Goal: Task Accomplishment & Management: Manage account settings

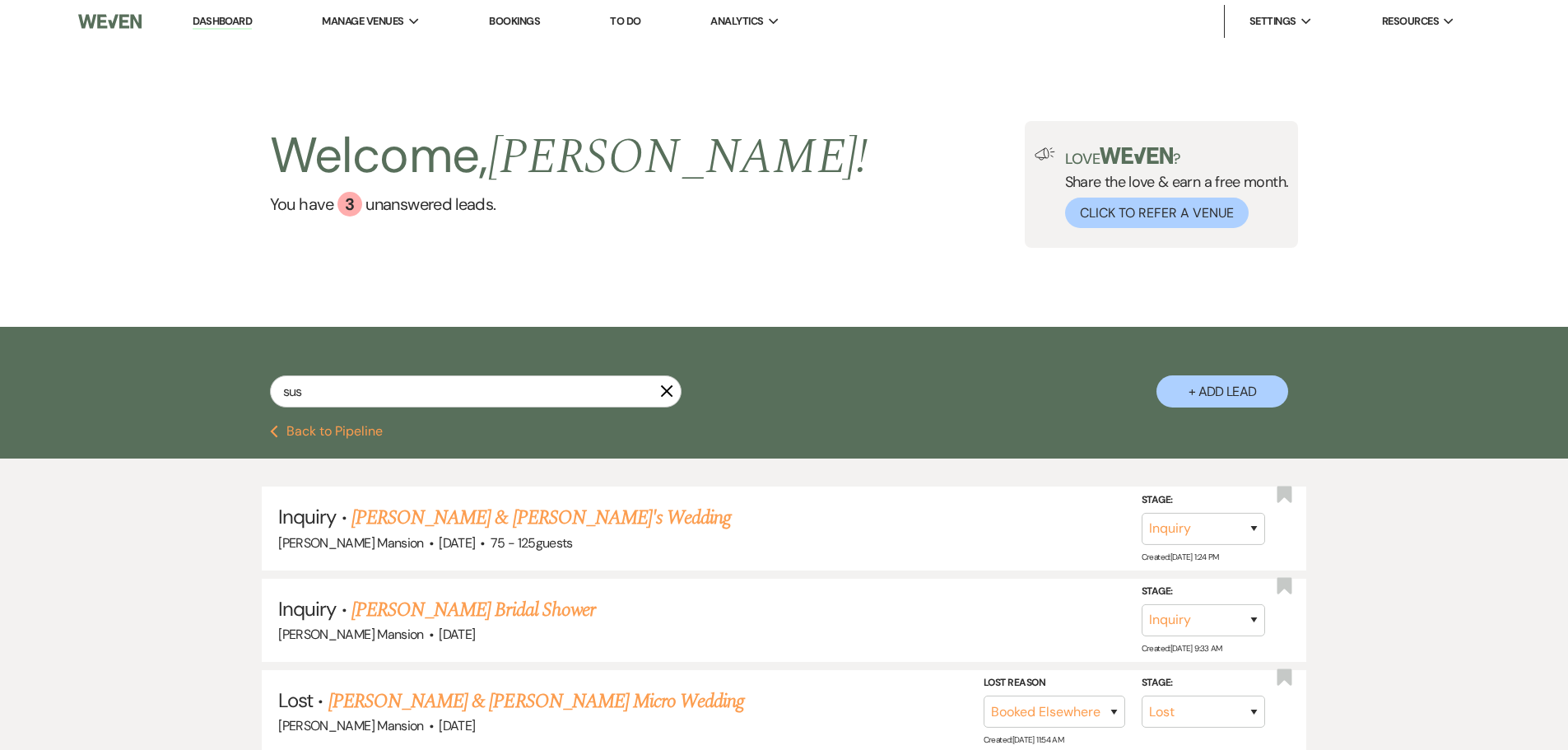
select select "8"
select select "6"
select select "8"
select select "5"
select select "8"
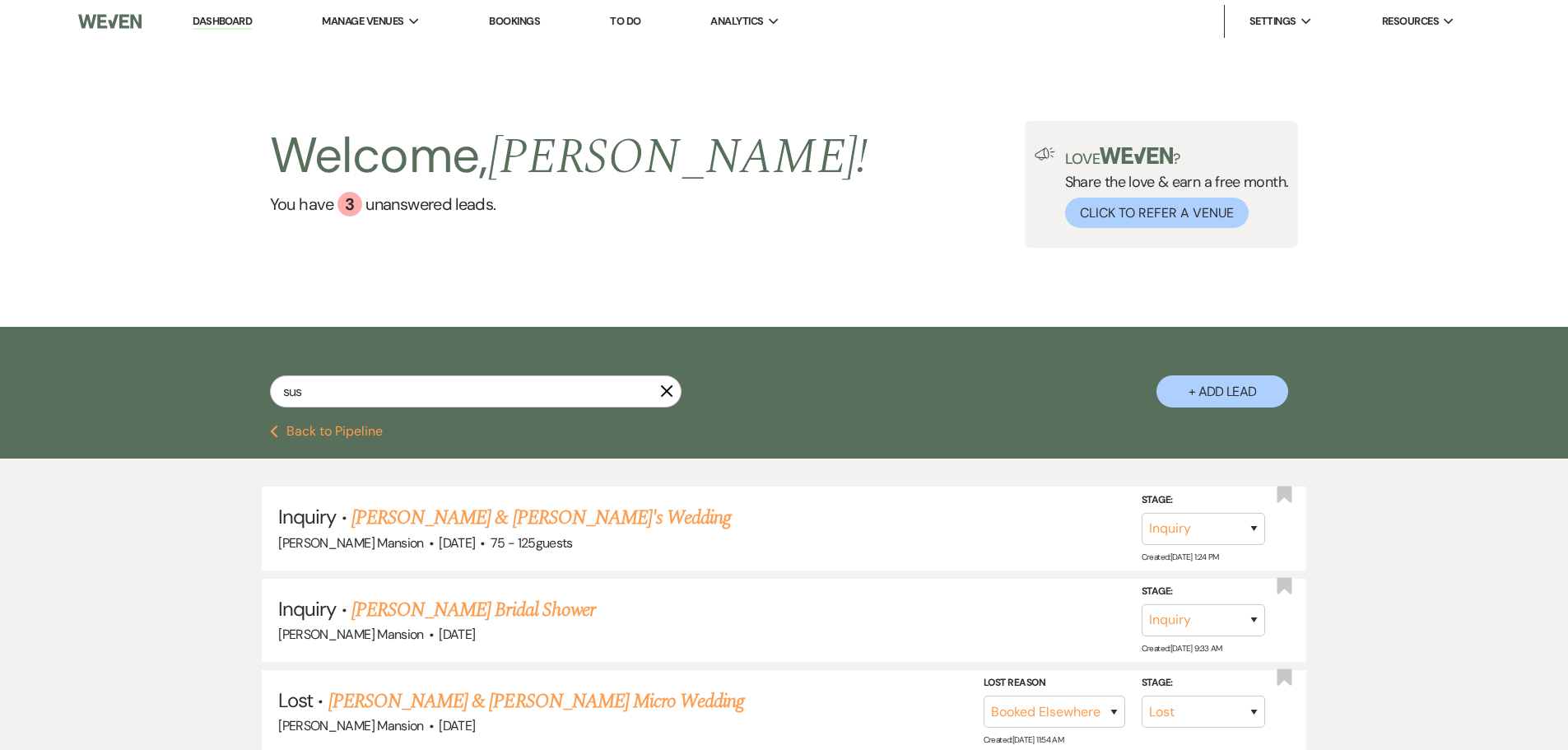
select select "5"
select select "8"
select select "6"
type input "sus"
click at [429, 544] on span "·" at bounding box center [432, 544] width 5 height 0
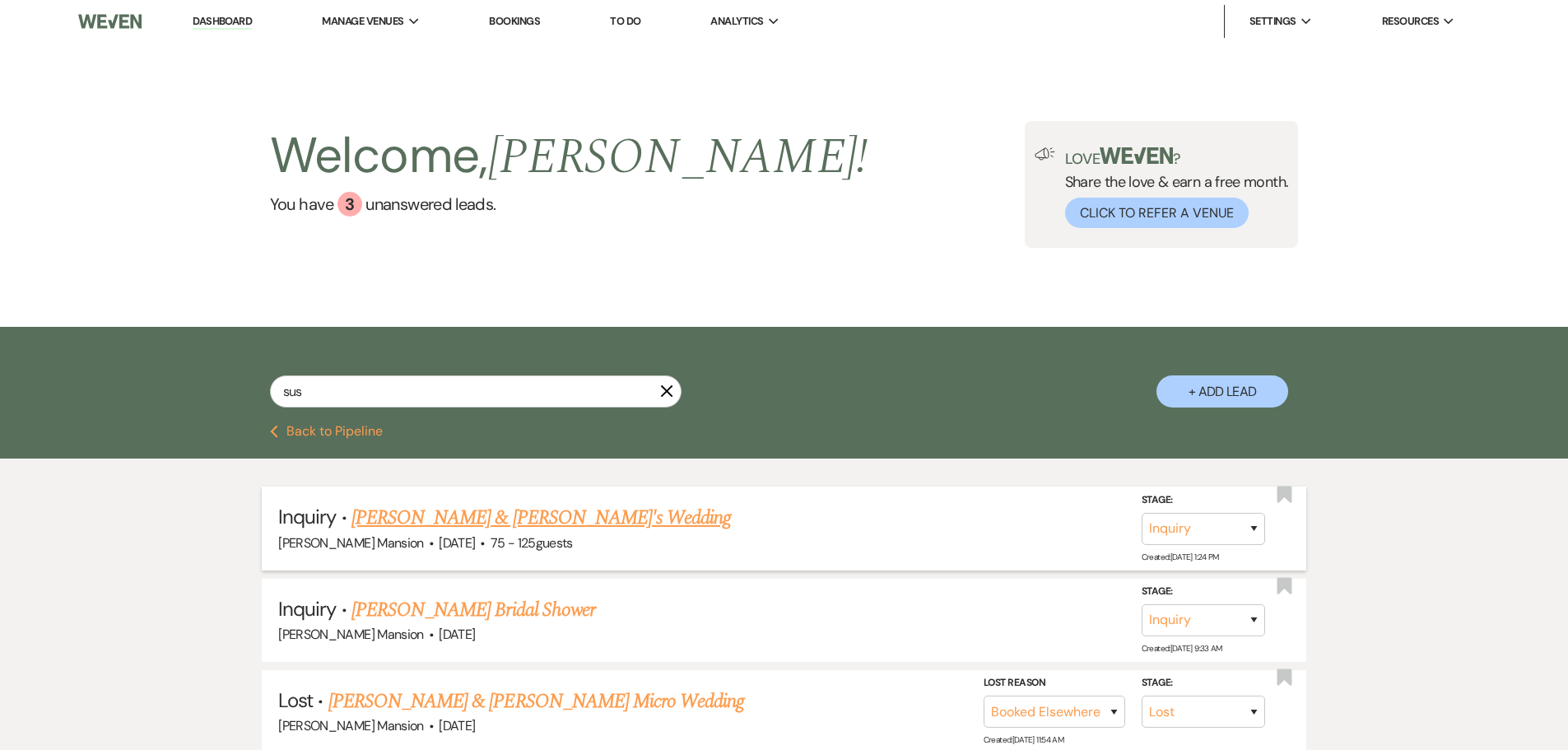
click at [406, 521] on link "[PERSON_NAME] & [PERSON_NAME]'s Wedding" at bounding box center [541, 517] width 380 height 29
select select "3"
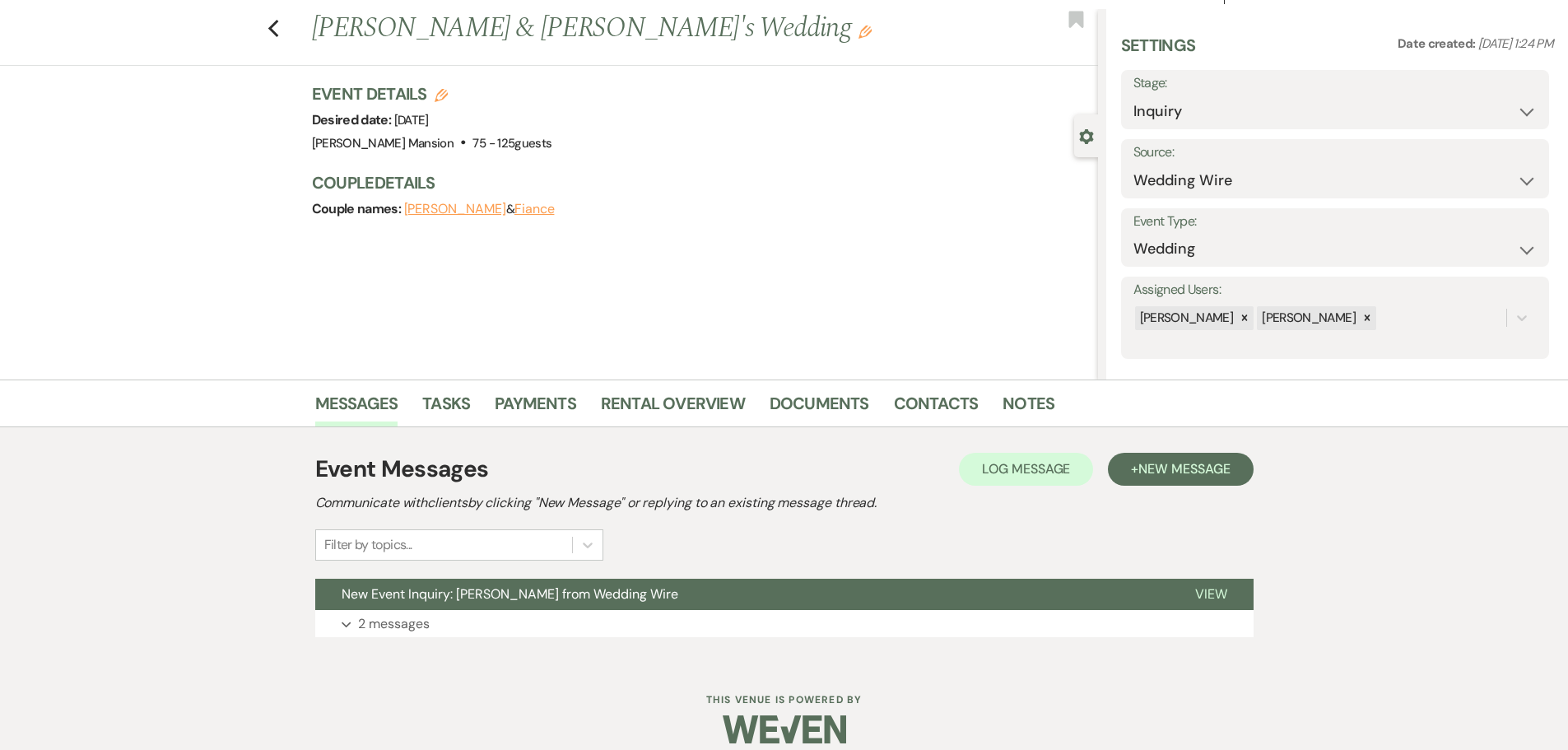
scroll to position [52, 0]
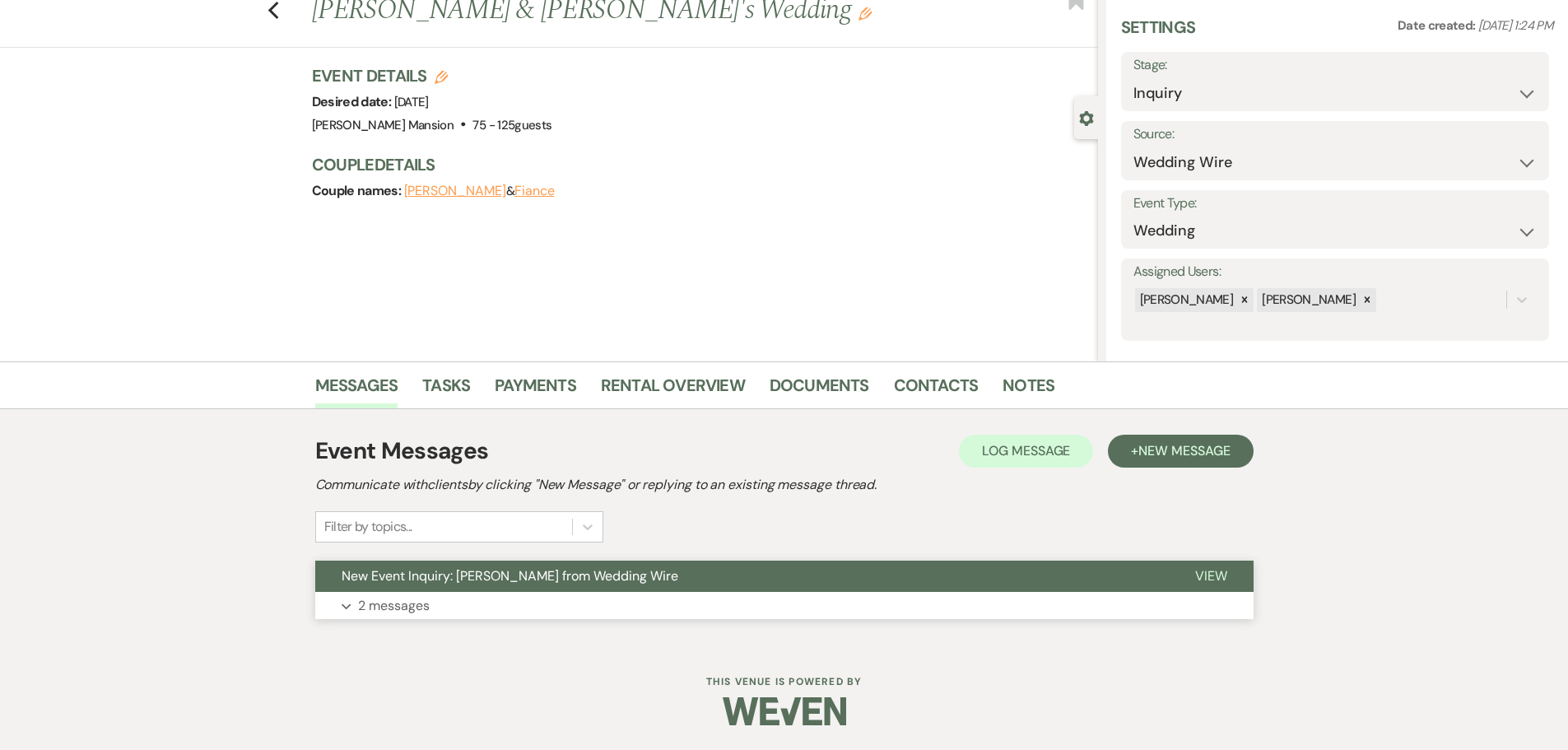
click at [346, 614] on button "Expand 2 messages" at bounding box center [784, 606] width 938 height 28
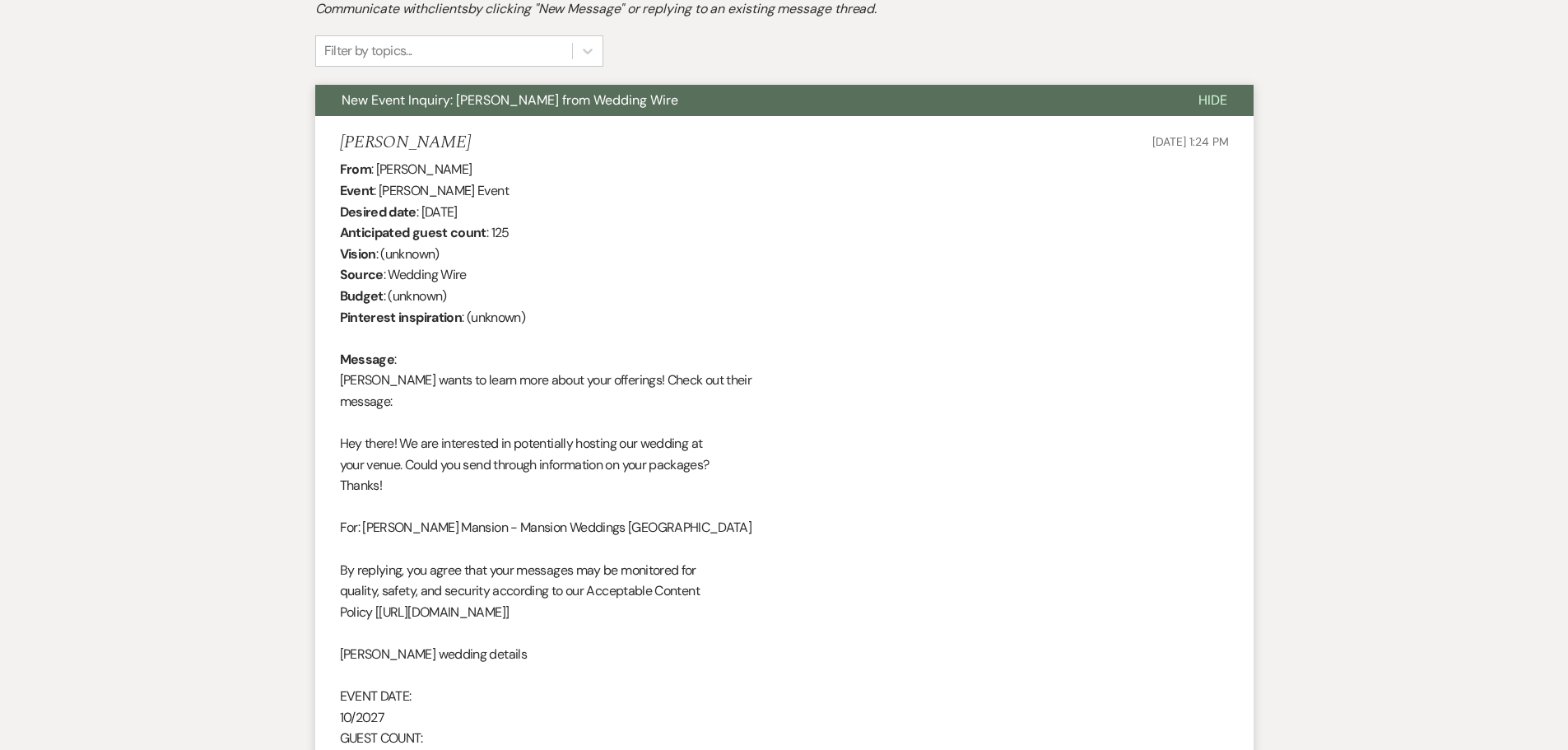
scroll to position [0, 0]
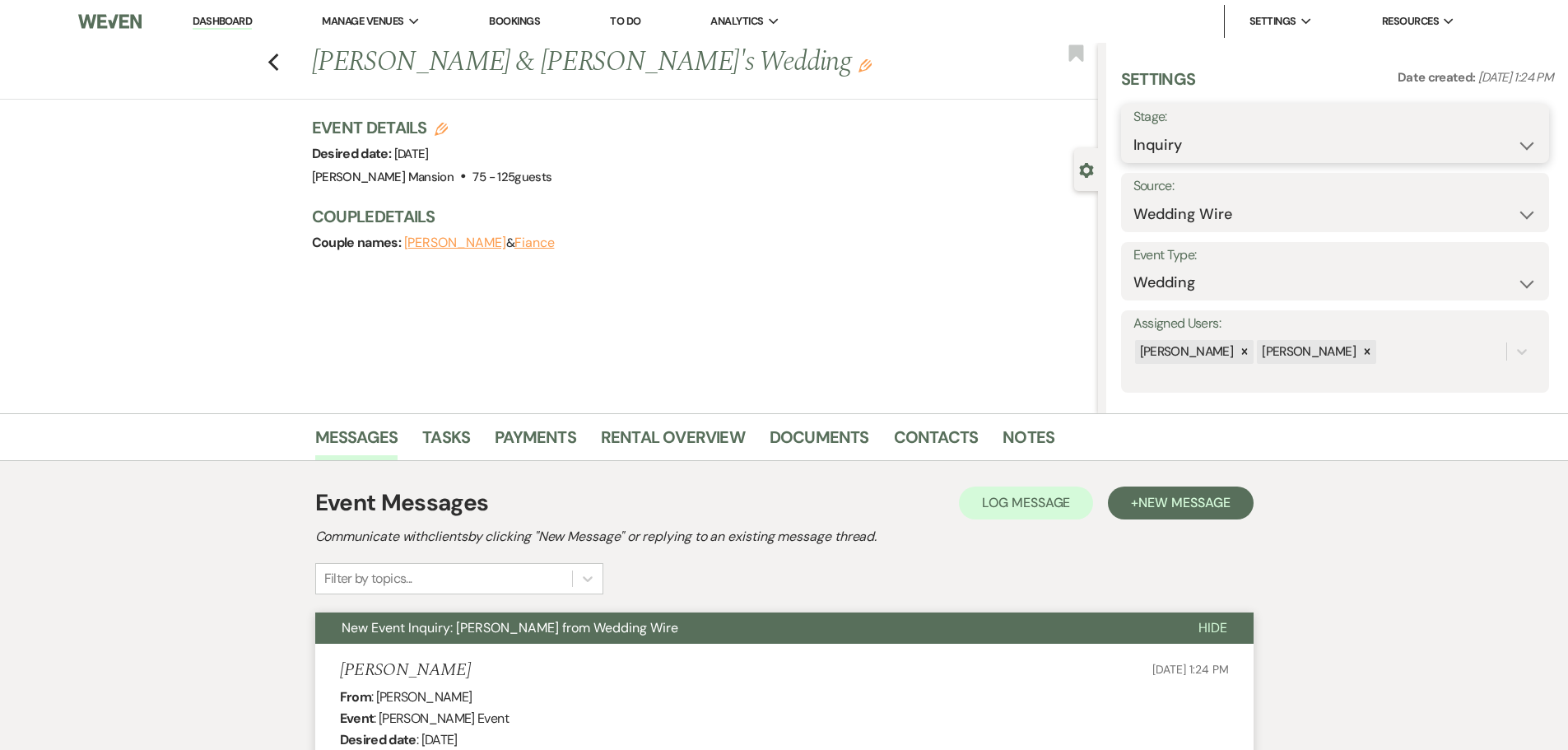
click at [1521, 152] on select "Inquiry Follow Up Tour Requested Tour Confirmed Toured Proposal Sent Booked Lost" at bounding box center [1335, 145] width 403 height 32
select select "2"
click at [1134, 129] on select "Inquiry Follow Up Tour Requested Tour Confirmed Toured Proposal Sent Booked Lost" at bounding box center [1335, 145] width 403 height 32
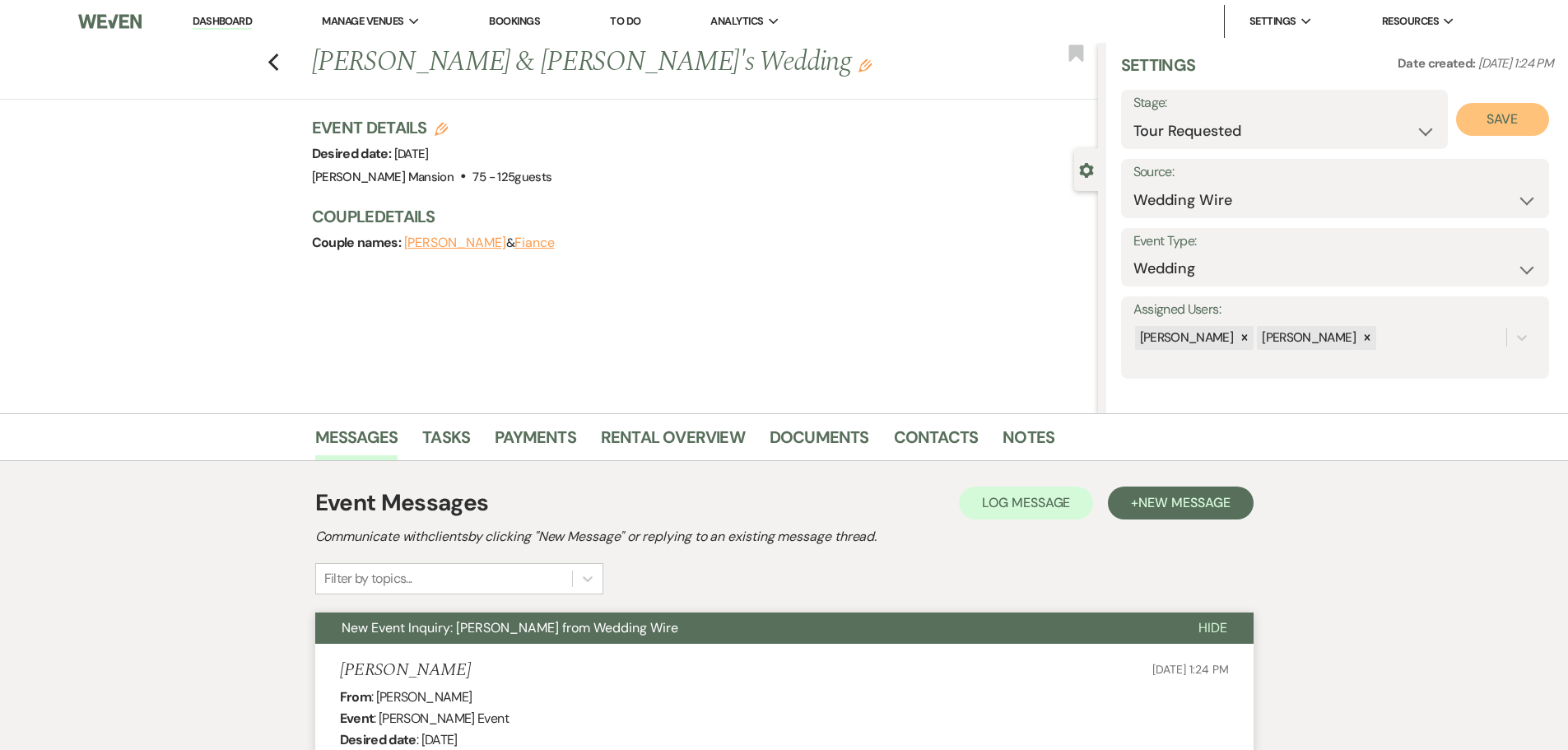
click at [1473, 126] on button "Save" at bounding box center [1503, 119] width 93 height 33
click at [1025, 435] on link "Notes" at bounding box center [1028, 441] width 52 height 37
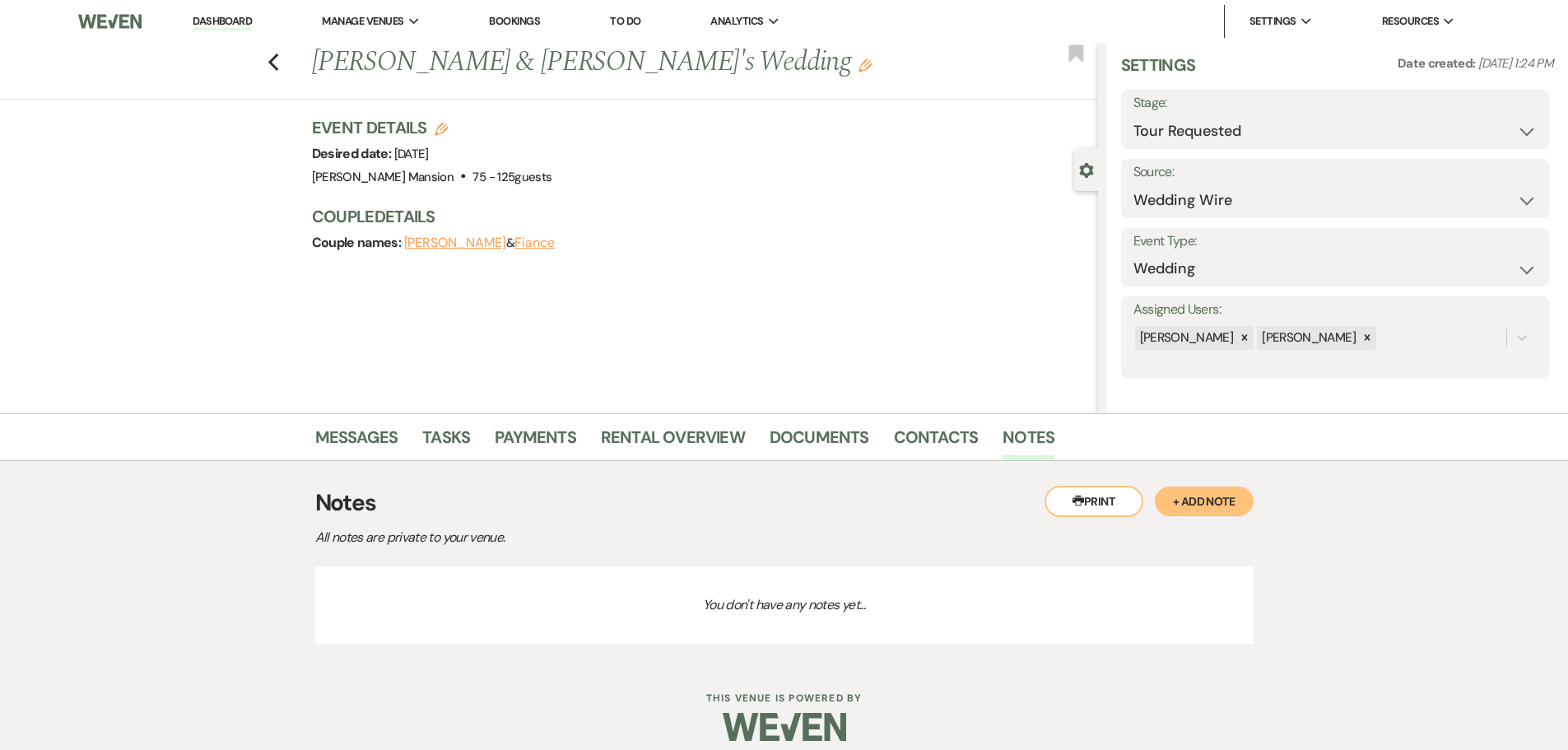
click at [541, 612] on p "You don't have any notes yet..." at bounding box center [784, 605] width 938 height 78
click at [1189, 500] on button "+ Add Note" at bounding box center [1204, 500] width 99 height 29
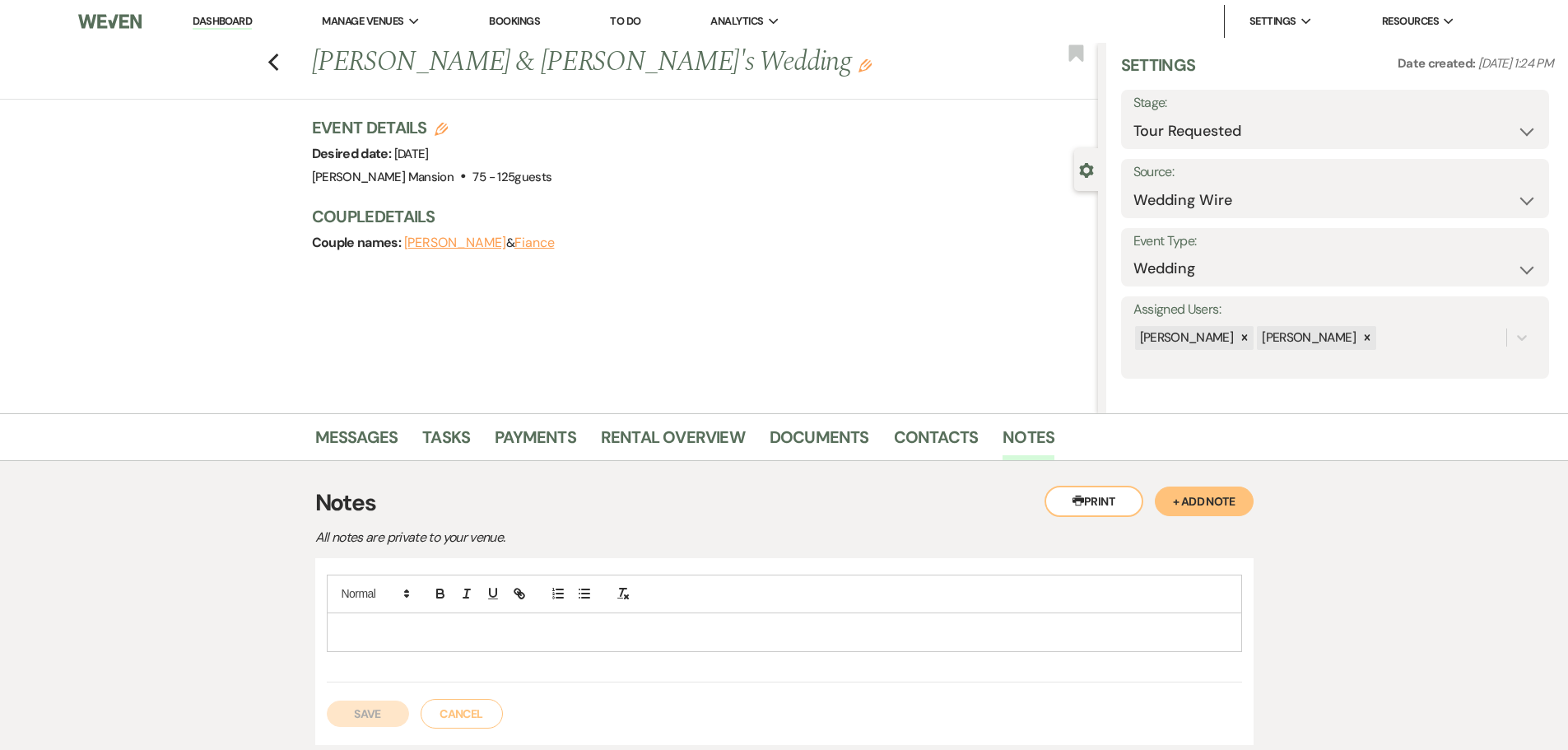
click at [506, 620] on div at bounding box center [784, 632] width 913 height 37
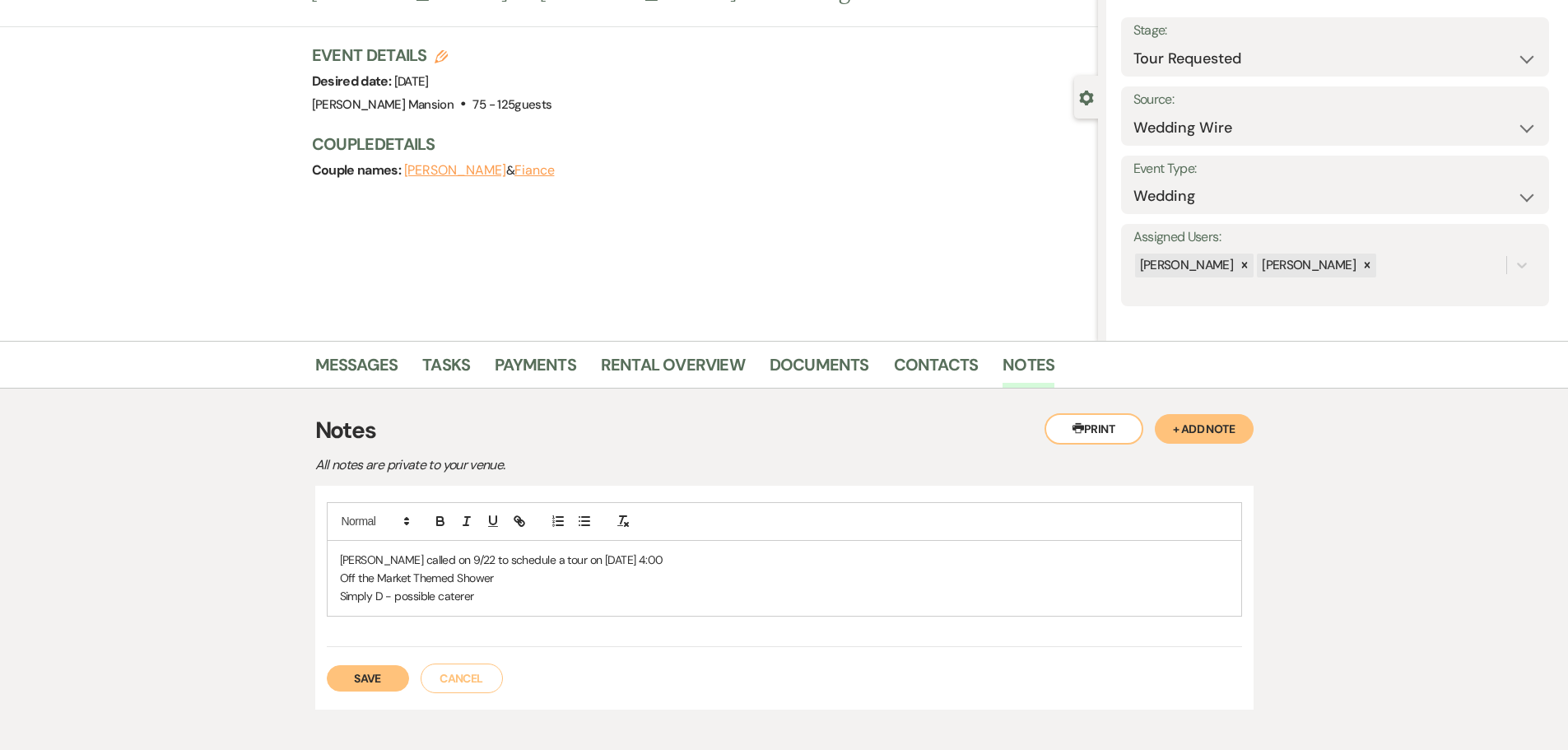
scroll to position [163, 0]
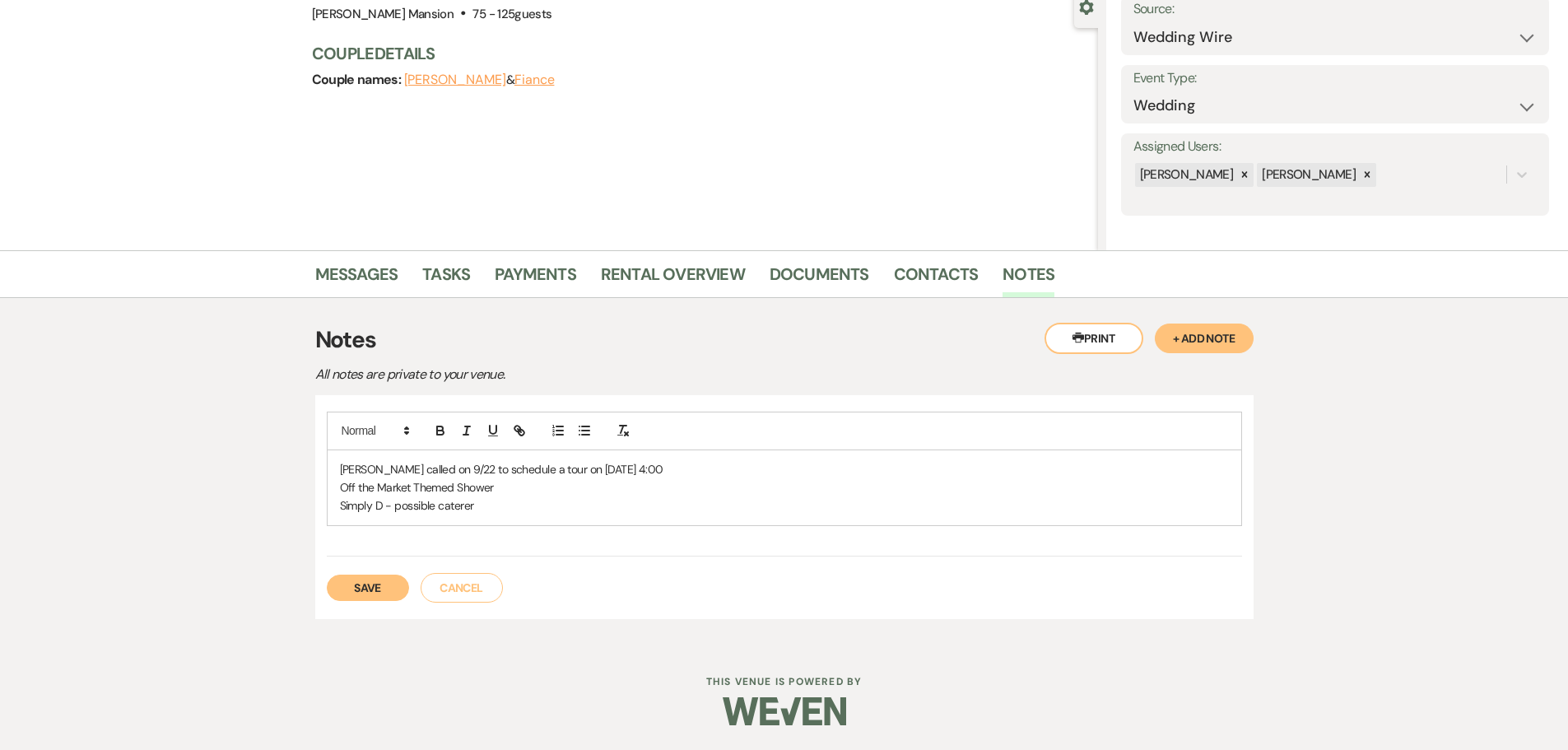
click at [354, 598] on button "Save" at bounding box center [367, 588] width 82 height 27
